Goal: Find specific page/section: Find specific page/section

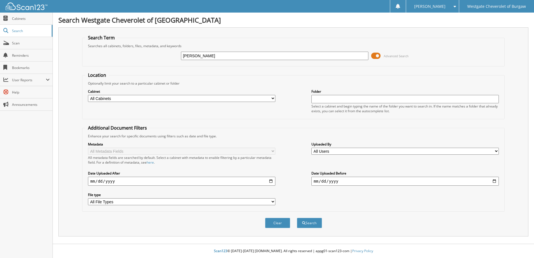
type input "[PERSON_NAME]"
click at [297, 218] on button "Search" at bounding box center [309, 223] width 25 height 10
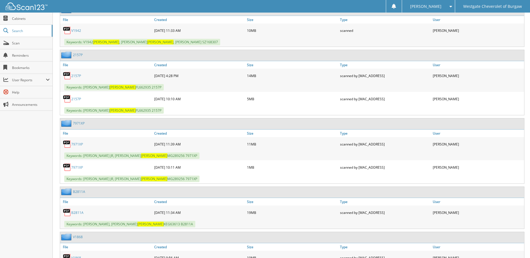
scroll to position [140, 0]
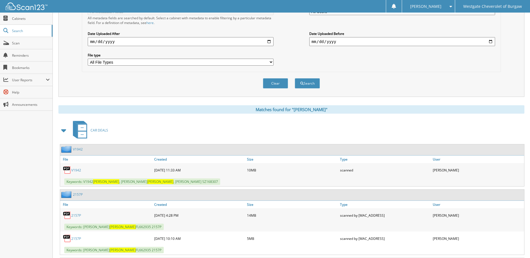
click at [76, 170] on link "V1942" at bounding box center [76, 170] width 10 height 5
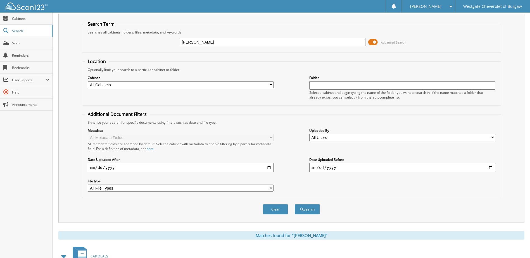
scroll to position [0, 0]
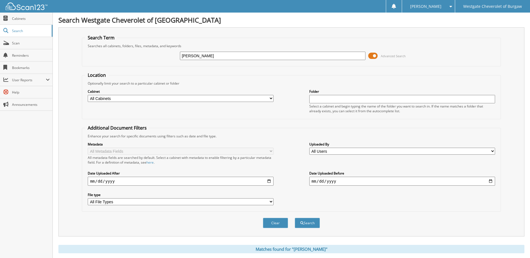
drag, startPoint x: 251, startPoint y: 55, endPoint x: 111, endPoint y: 58, distance: 139.7
click at [111, 58] on div "MERRITT Advanced Search" at bounding box center [291, 55] width 413 height 15
type input "b"
click at [30, 43] on span "Scan" at bounding box center [31, 43] width 38 height 5
